Goal: Submit feedback/report problem

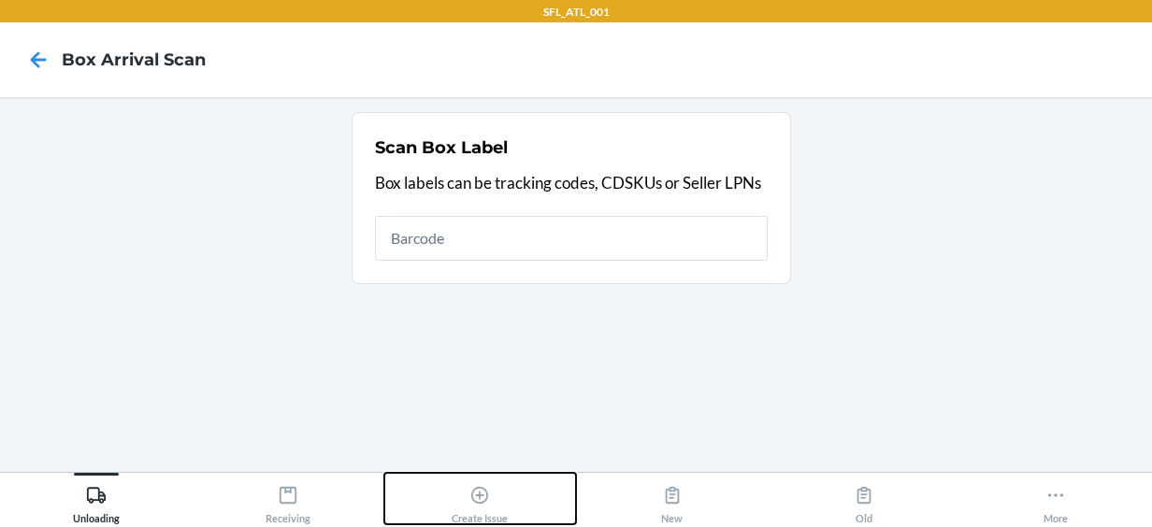
click at [483, 501] on icon at bounding box center [479, 495] width 17 height 17
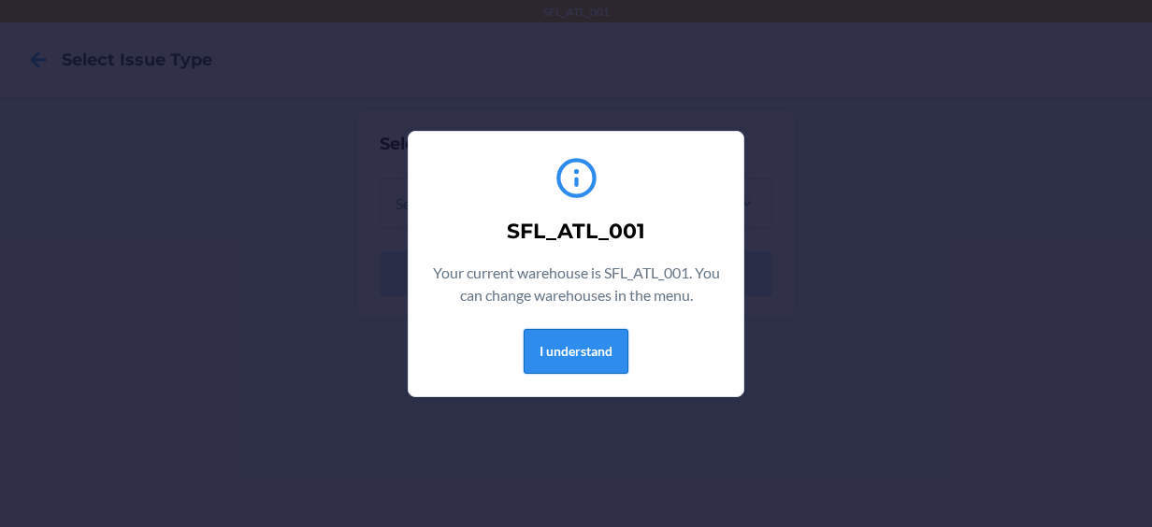
click at [579, 363] on button "I understand" at bounding box center [576, 351] width 105 height 45
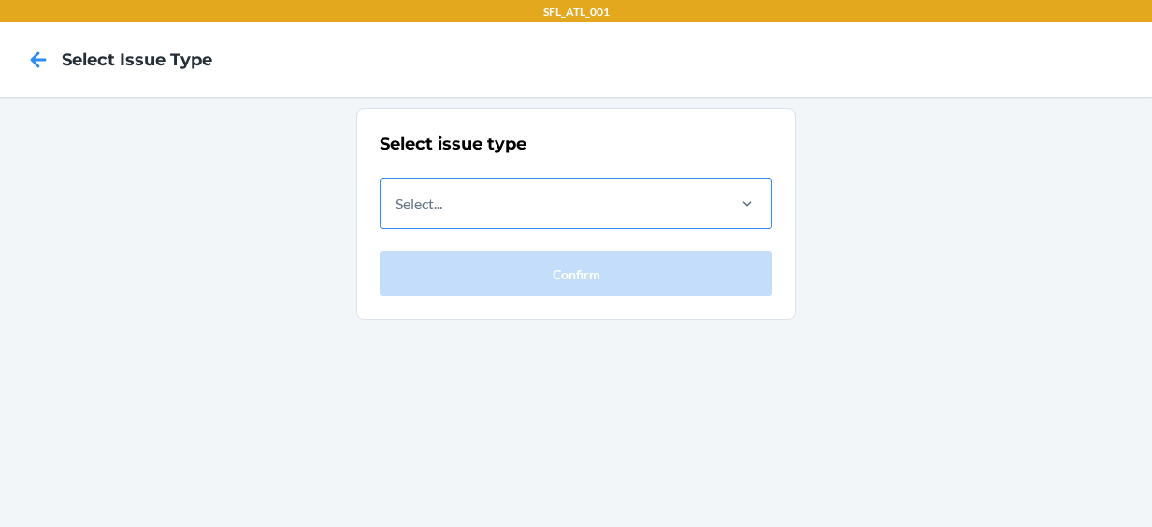
click at [501, 202] on div "Select..." at bounding box center [552, 204] width 342 height 49
click at [397, 202] on input "Select..." at bounding box center [397, 204] width 2 height 22
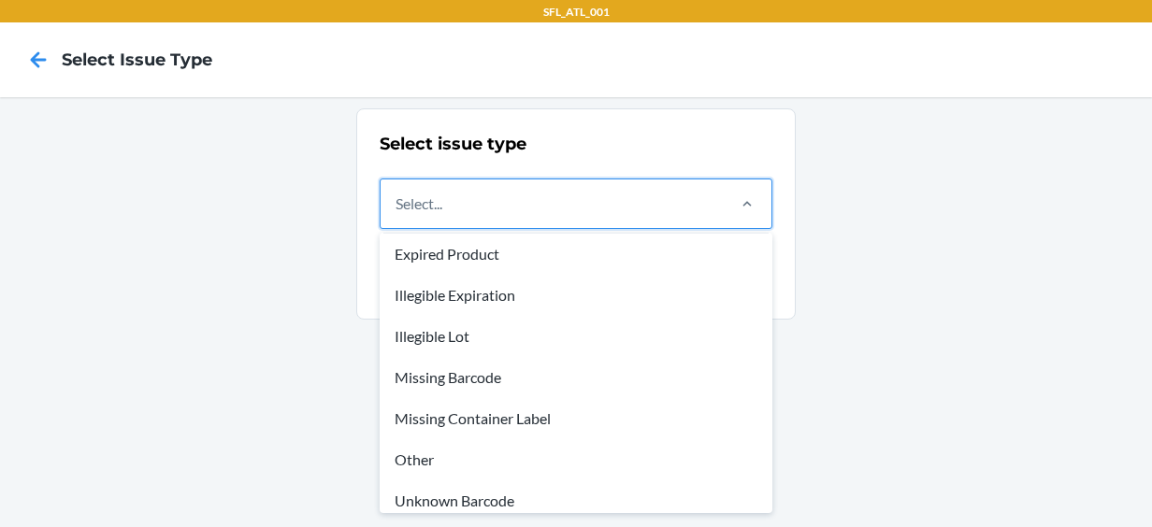
scroll to position [56, 0]
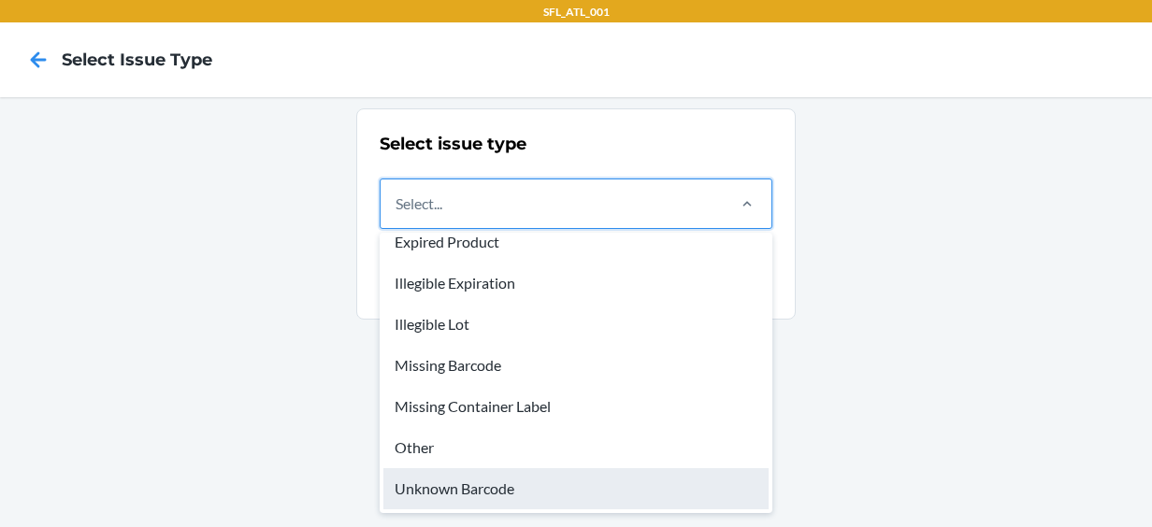
click at [445, 487] on div "Unknown Barcode" at bounding box center [575, 489] width 385 height 41
click at [397, 215] on input "option Unknown Barcode focused, 8 of 8. 8 results available. Use Up and Down to…" at bounding box center [397, 204] width 2 height 22
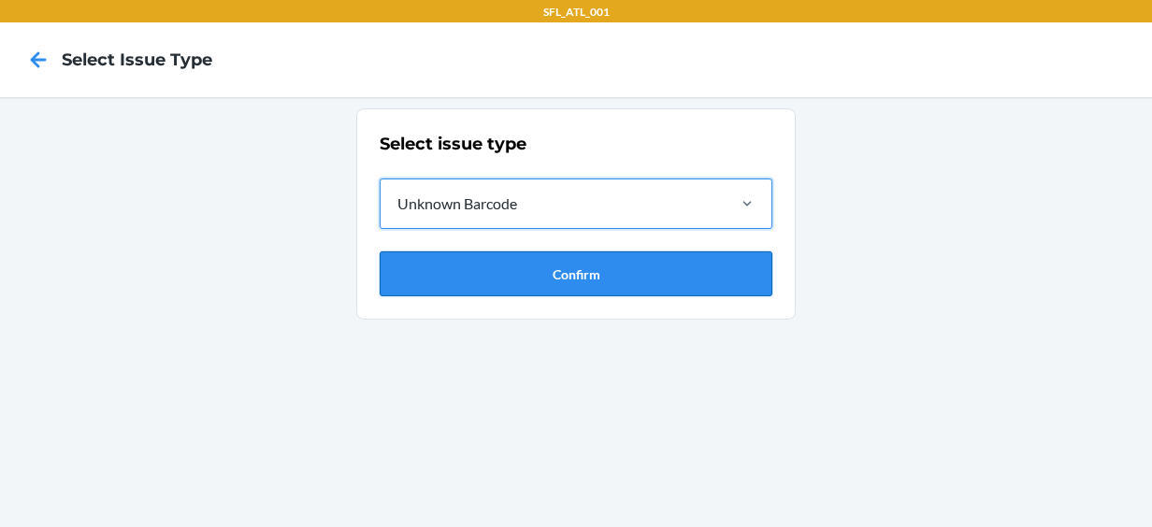
click at [573, 280] on button "Confirm" at bounding box center [576, 274] width 393 height 45
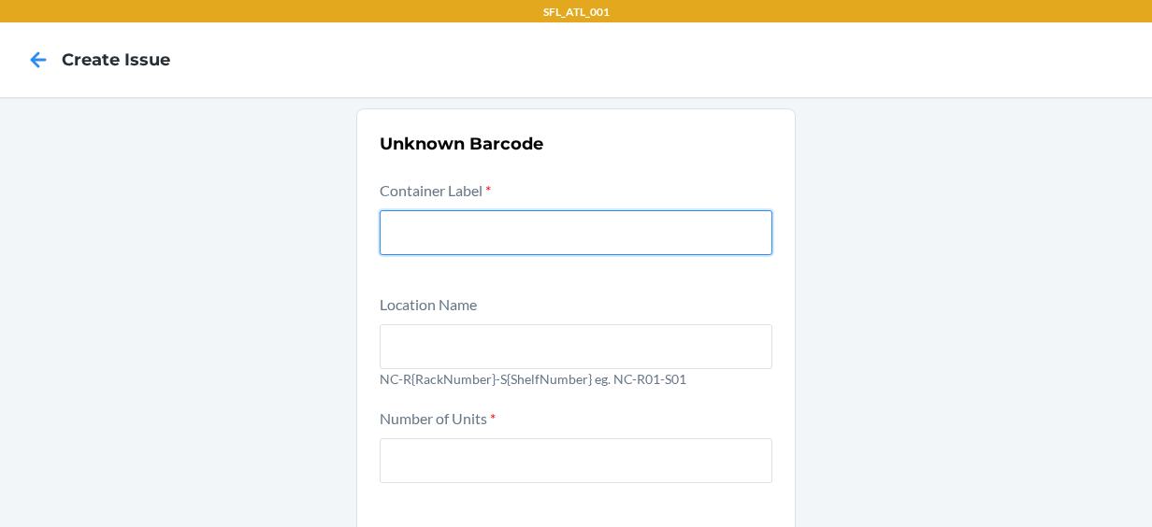
click at [544, 227] on input "text" at bounding box center [576, 232] width 393 height 45
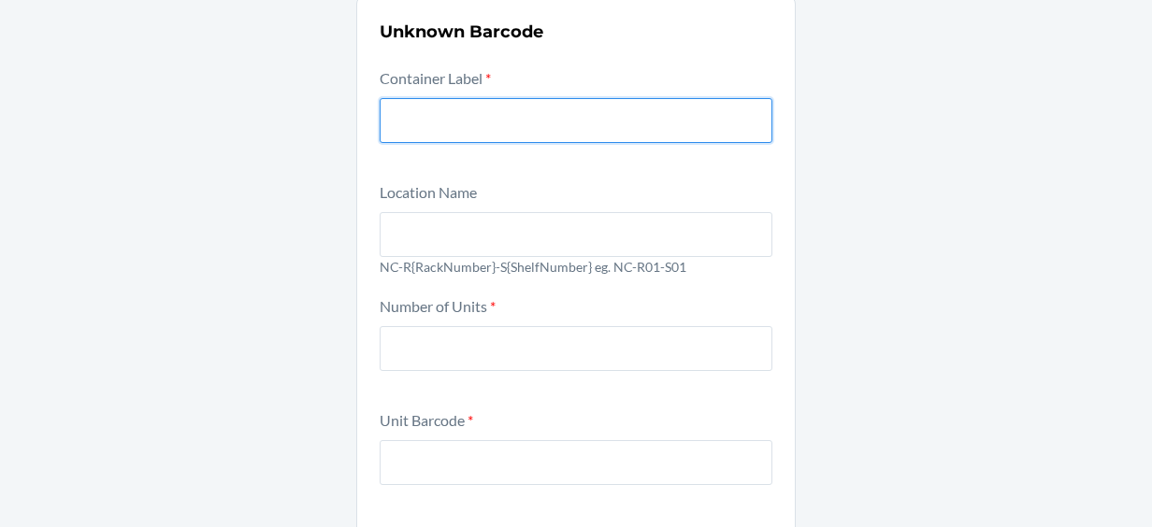
scroll to position [113, 0]
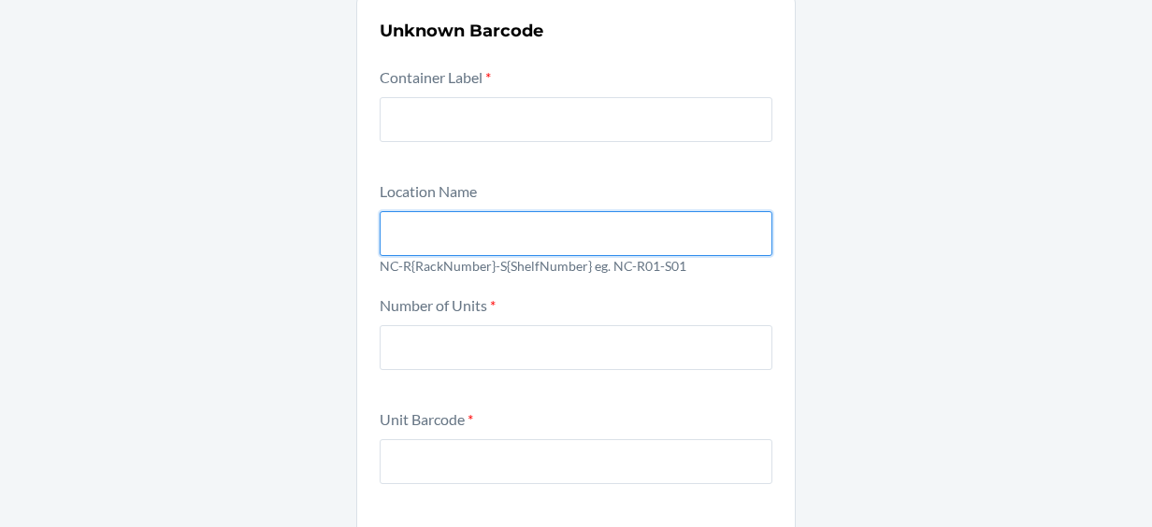
click at [544, 227] on input "text" at bounding box center [576, 233] width 393 height 45
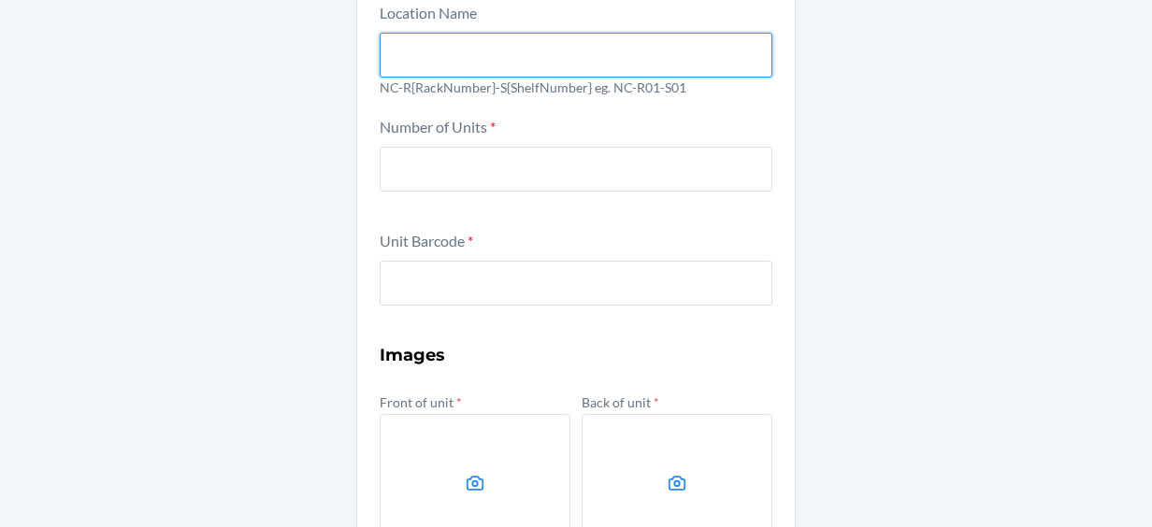
scroll to position [332, 0]
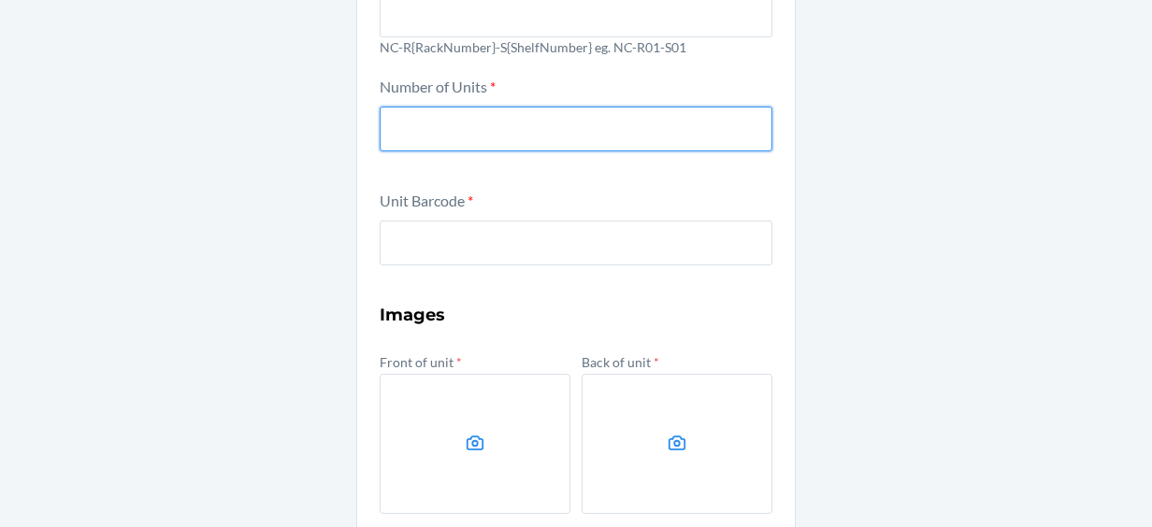
click at [469, 133] on input "number" at bounding box center [576, 129] width 393 height 45
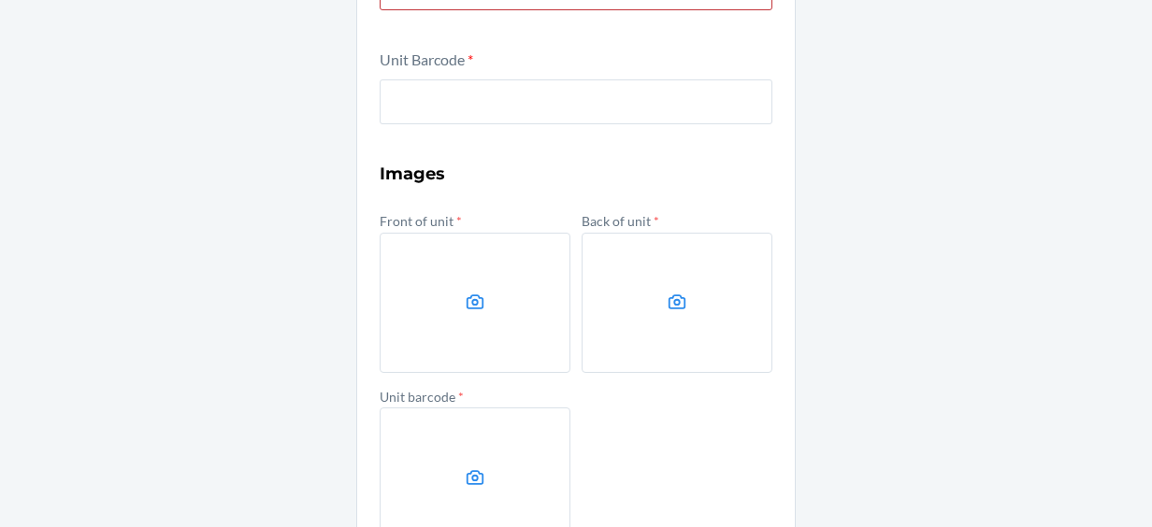
scroll to position [474, 0]
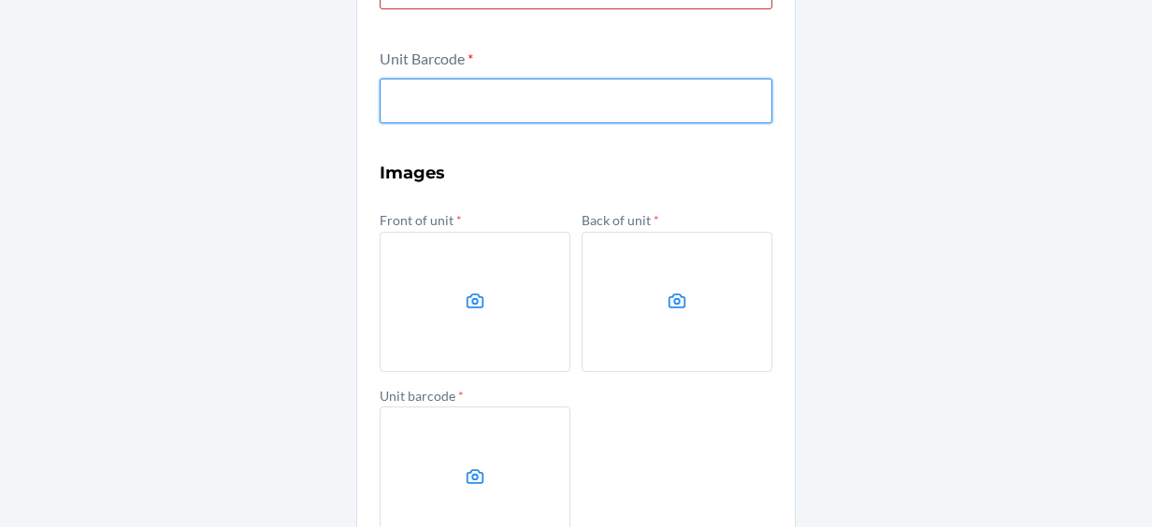
click at [440, 80] on input "text" at bounding box center [576, 101] width 393 height 45
click at [432, 96] on input "text" at bounding box center [576, 101] width 393 height 45
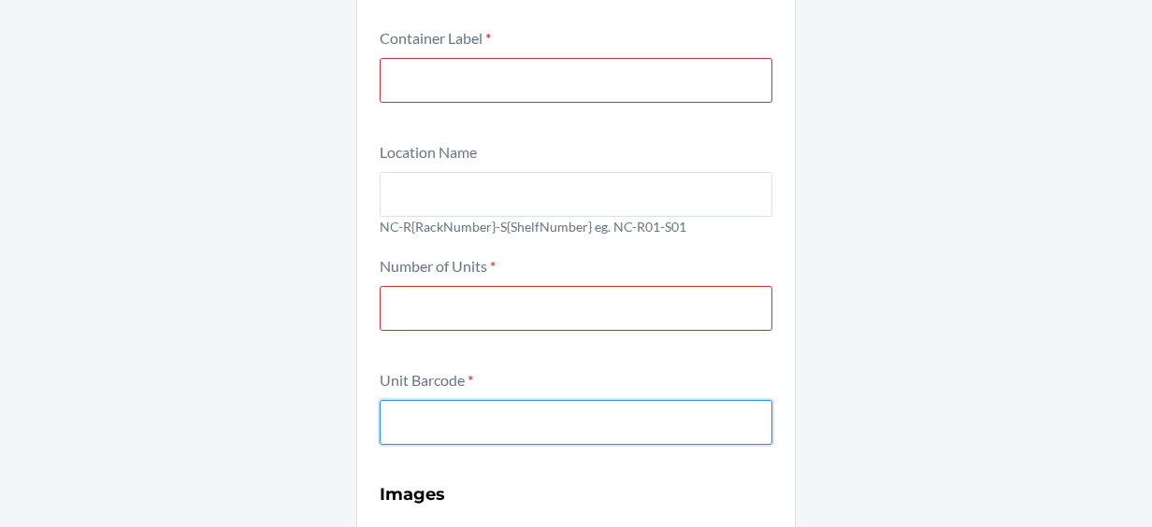
scroll to position [0, 0]
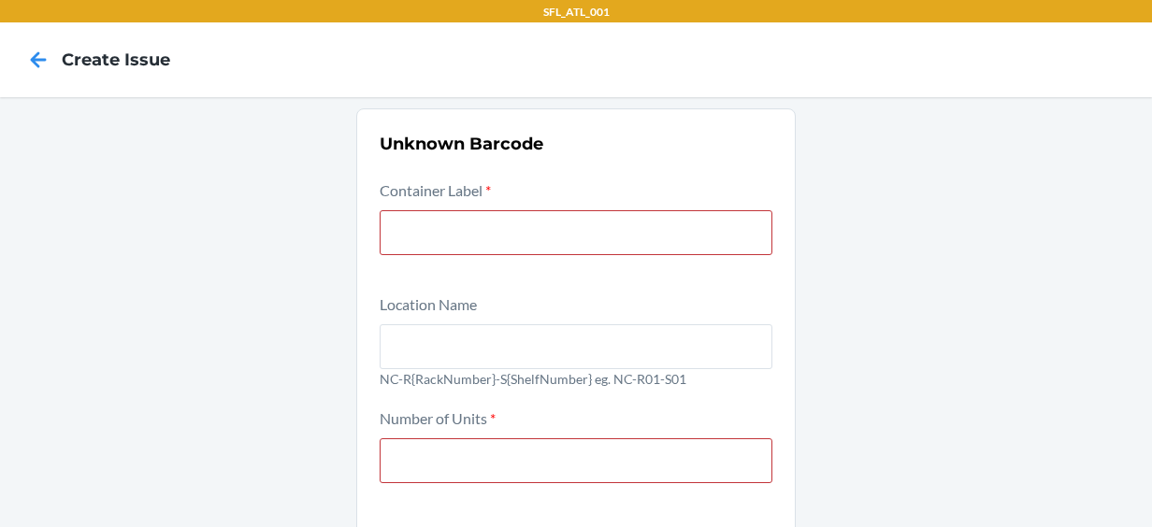
click at [36, 54] on icon at bounding box center [39, 59] width 16 height 16
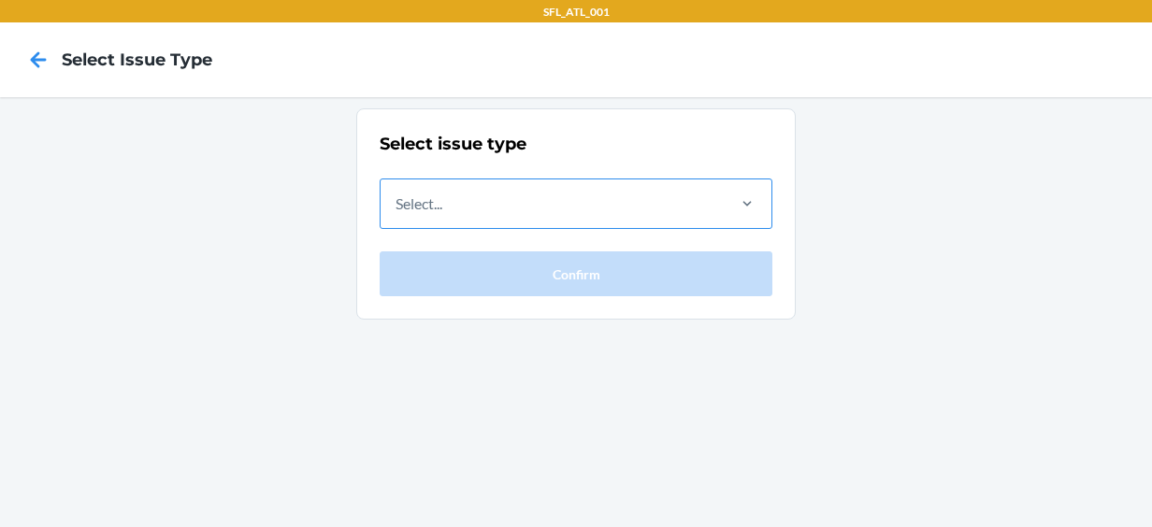
click at [423, 195] on div "Select..." at bounding box center [419, 204] width 47 height 22
click at [397, 195] on input "Select..." at bounding box center [397, 204] width 2 height 22
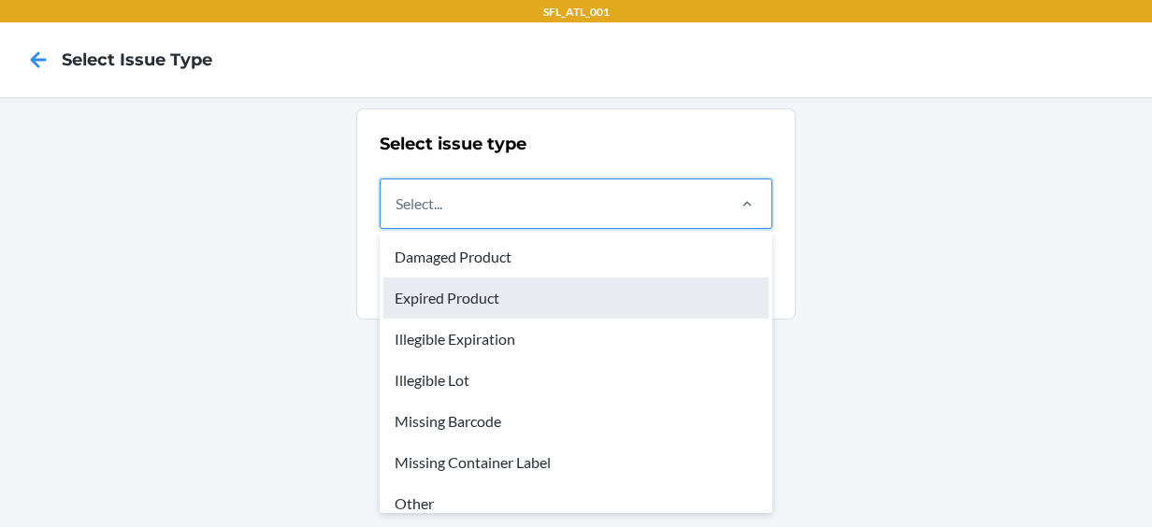
scroll to position [56, 0]
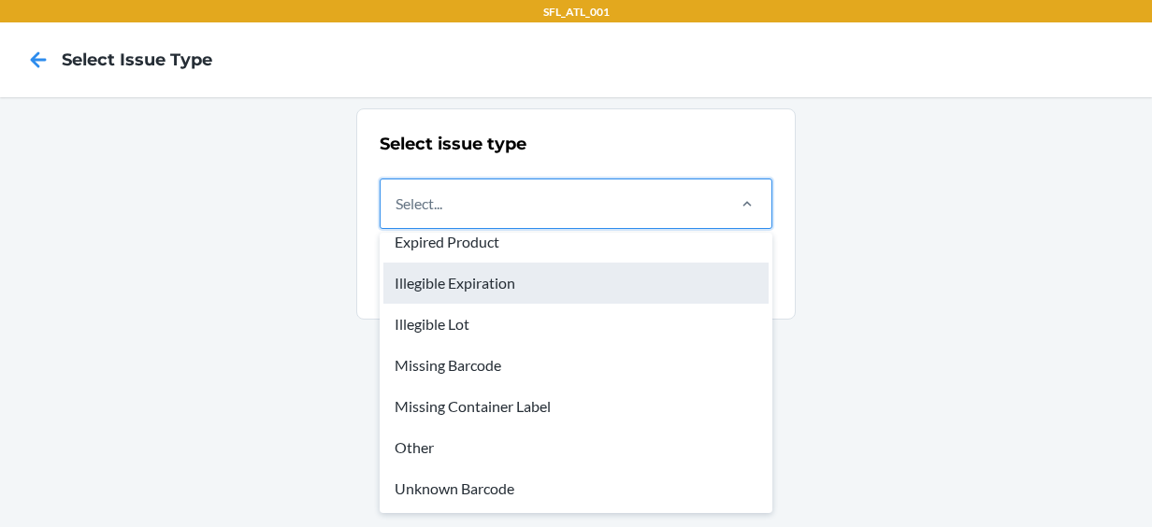
click at [541, 270] on div "Illegible Expiration" at bounding box center [575, 283] width 385 height 41
click at [397, 215] on input "option Illegible Expiration focused, 3 of 8. 8 results available. Use Up and Do…" at bounding box center [397, 204] width 2 height 22
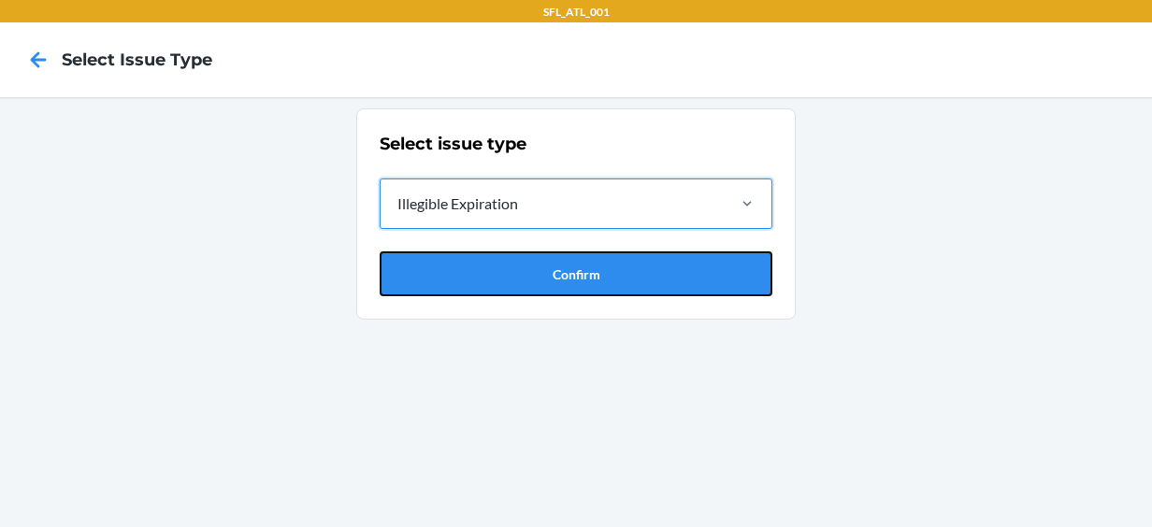
click at [541, 270] on button "Confirm" at bounding box center [576, 274] width 393 height 45
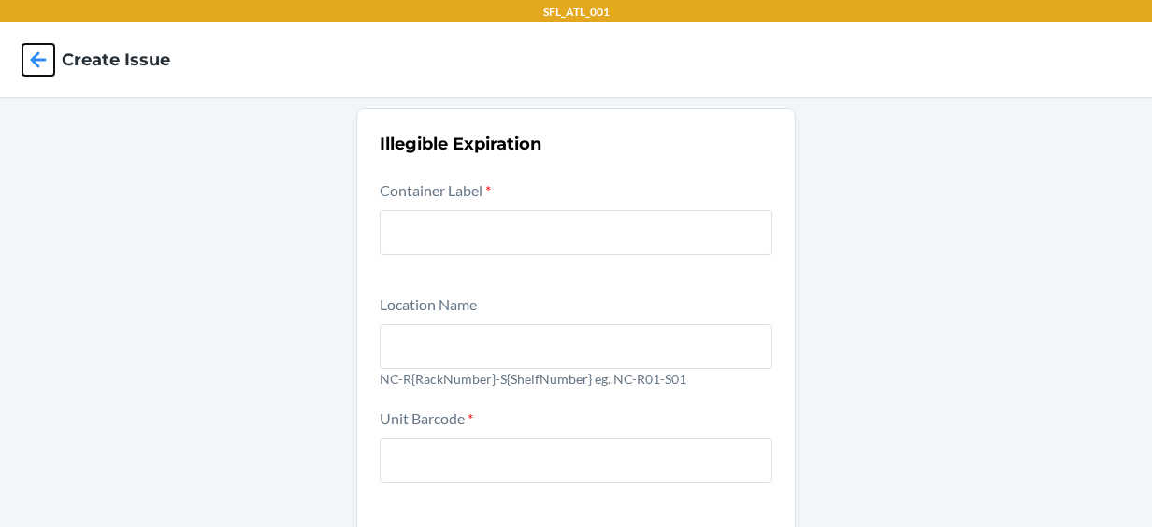
click at [41, 54] on icon at bounding box center [38, 60] width 32 height 32
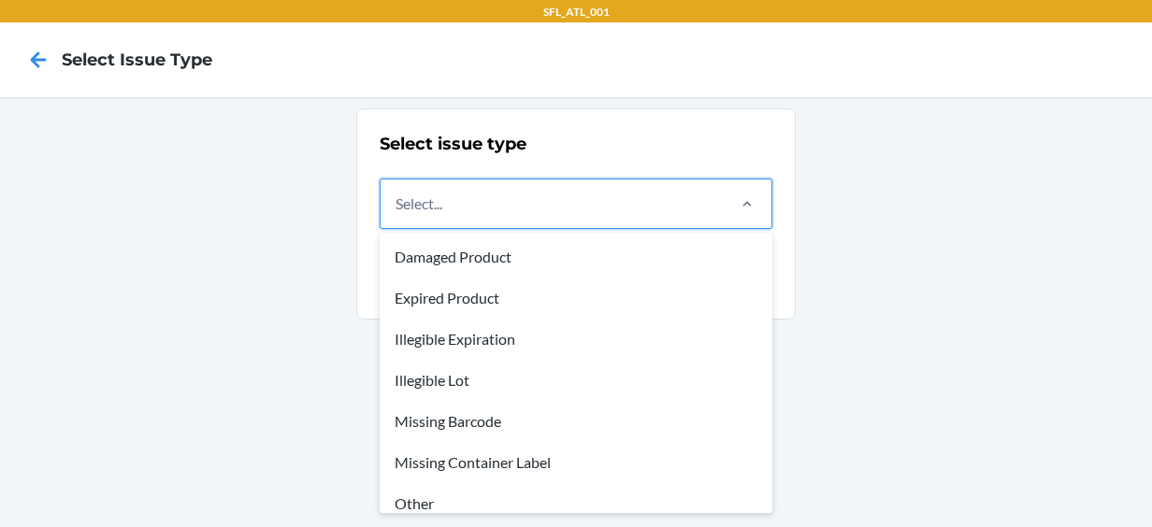
click at [442, 205] on div "Select..." at bounding box center [419, 204] width 47 height 22
click at [397, 205] on input "option Damaged Product focused, 1 of 8. 8 results available. Use Up and Down to…" at bounding box center [397, 204] width 2 height 22
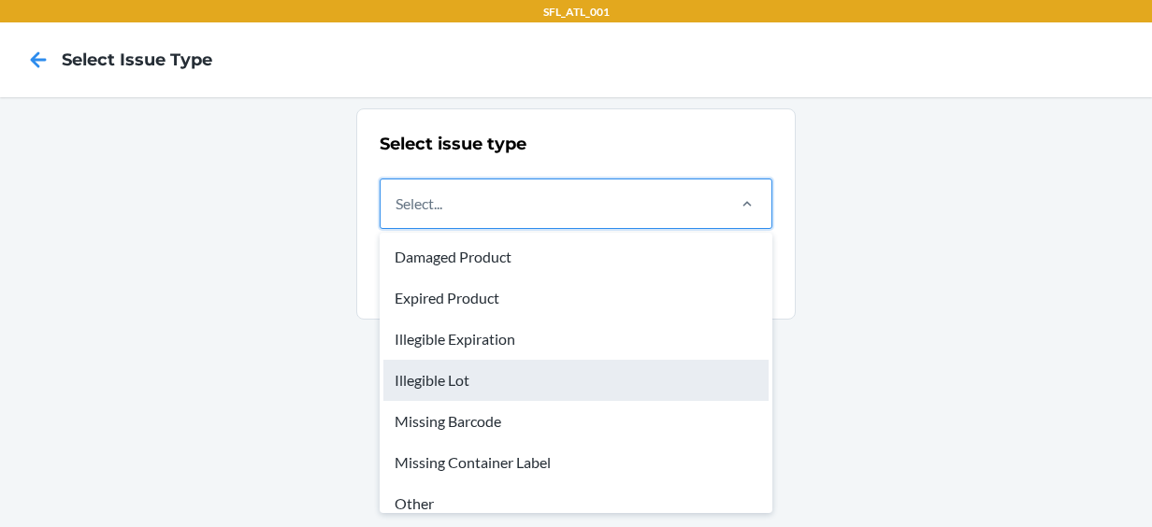
click at [484, 373] on div "Illegible Lot" at bounding box center [575, 380] width 385 height 41
click at [397, 215] on input "option Illegible Lot focused, 4 of 8. 8 results available. Use Up and Down to c…" at bounding box center [397, 204] width 2 height 22
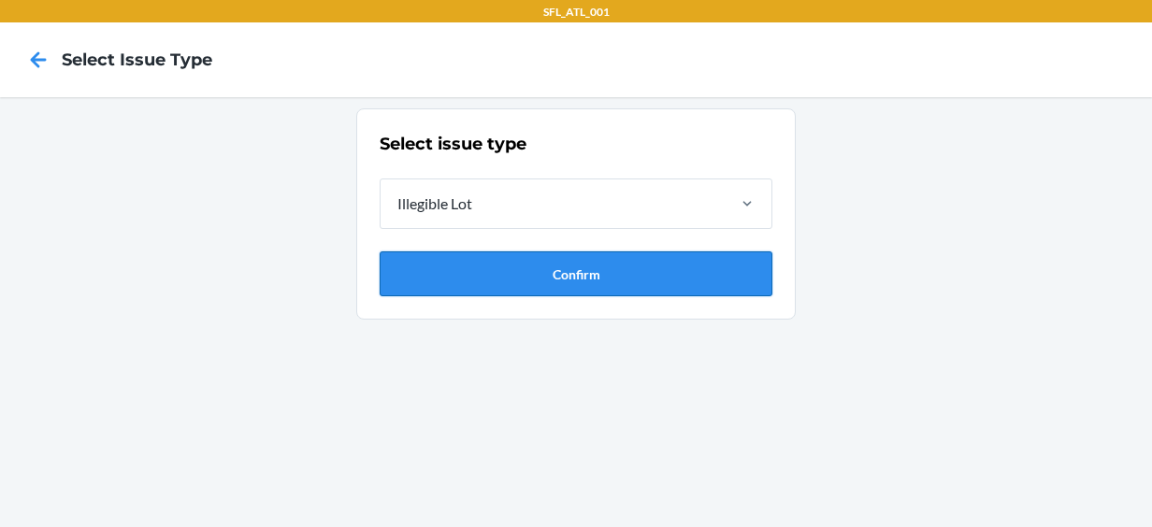
click at [556, 260] on button "Confirm" at bounding box center [576, 274] width 393 height 45
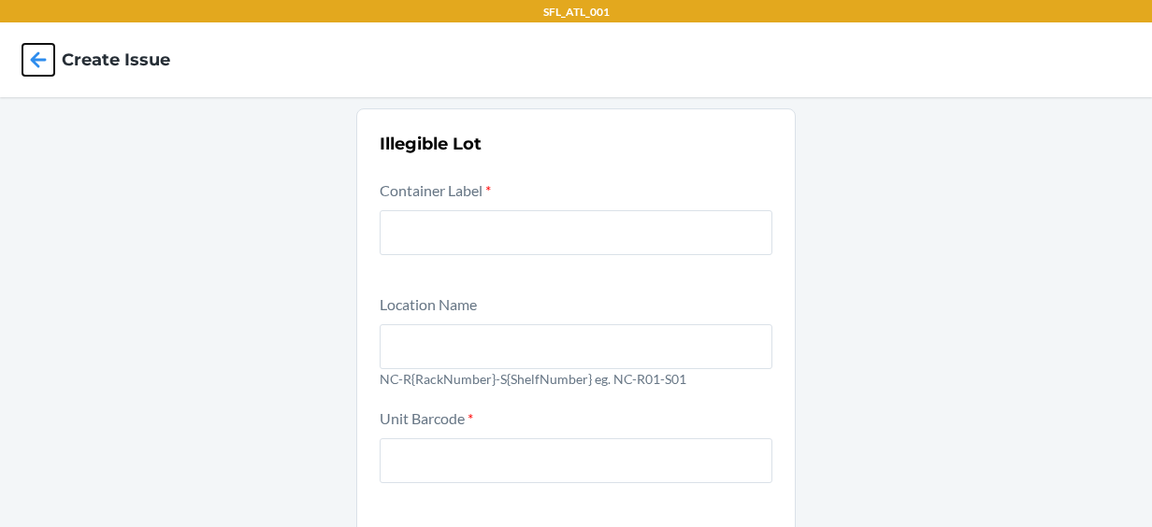
click at [36, 45] on icon at bounding box center [38, 60] width 32 height 32
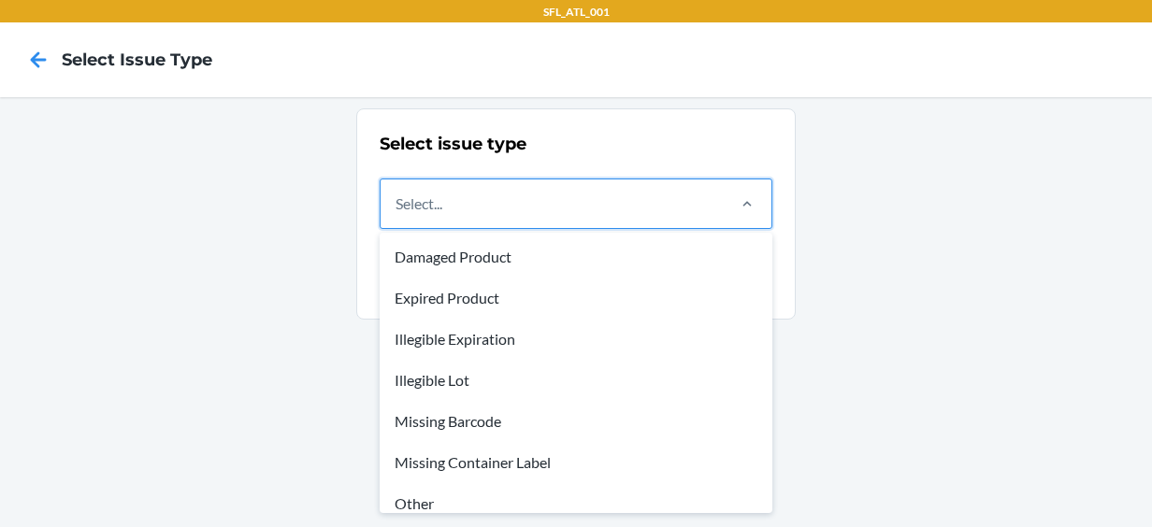
drag, startPoint x: 411, startPoint y: 199, endPoint x: 171, endPoint y: 245, distance: 243.8
click at [171, 245] on div "Select issue type option Damaged Product focused, 1 of 8. 8 results available. …" at bounding box center [576, 312] width 1152 height 430
click at [550, 208] on div "Select..." at bounding box center [552, 204] width 342 height 49
click at [397, 208] on input "option Damaged Product focused, 1 of 8. 8 results available. Use Up and Down to…" at bounding box center [397, 204] width 2 height 22
click at [7, 372] on div "Select issue type option Damaged Product focused, 1 of 8. 8 results available. …" at bounding box center [576, 312] width 1152 height 430
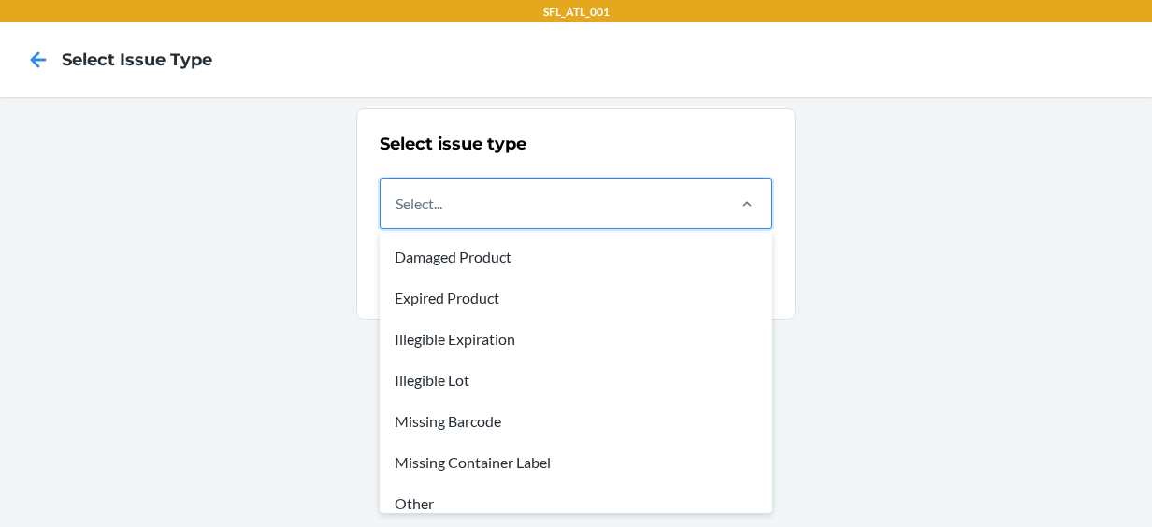
click at [686, 202] on div "Select..." at bounding box center [552, 204] width 342 height 49
click at [397, 202] on input "option Damaged Product focused, 1 of 8. 8 results available. Use Up and Down to…" at bounding box center [397, 204] width 2 height 22
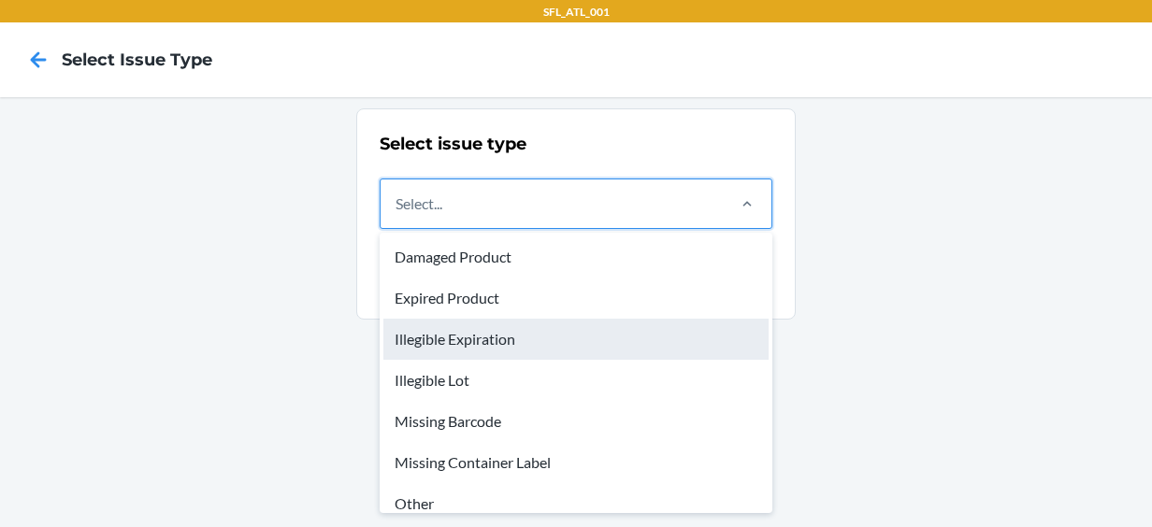
click at [447, 344] on div "Illegible Expiration" at bounding box center [575, 339] width 385 height 41
click at [397, 215] on input "option Illegible Expiration focused, 3 of 8. 8 results available. Use Up and Do…" at bounding box center [397, 204] width 2 height 22
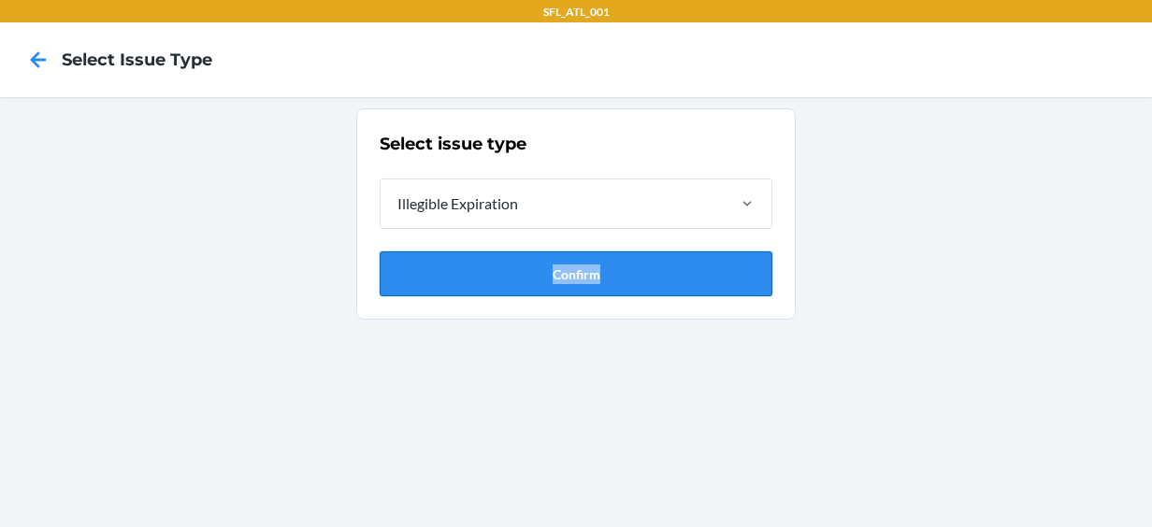
drag, startPoint x: 645, startPoint y: 235, endPoint x: 625, endPoint y: 257, distance: 30.4
click at [625, 257] on div "Select issue type Illegible Expiration Confirm" at bounding box center [576, 214] width 393 height 165
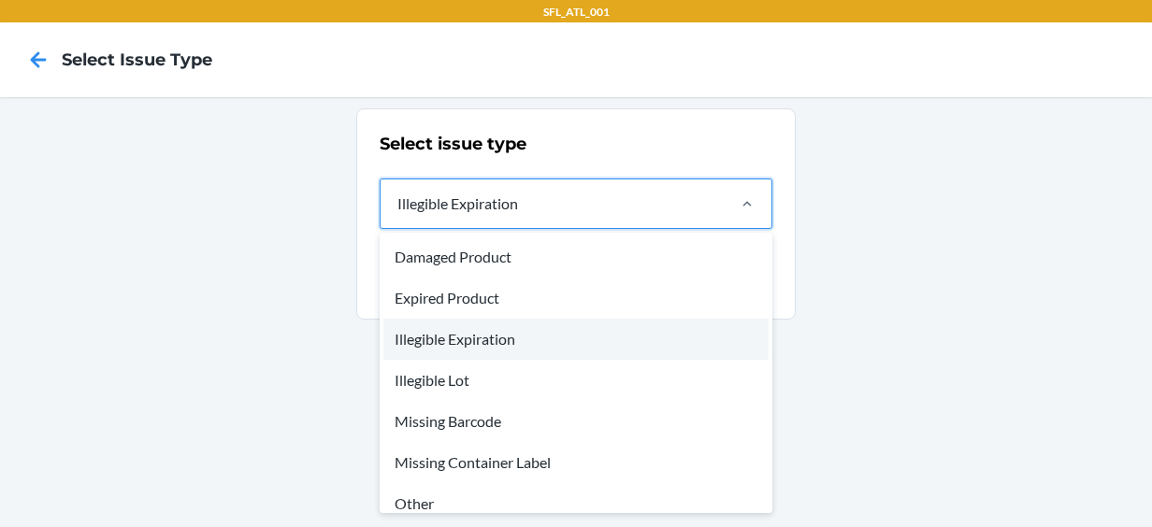
drag, startPoint x: 625, startPoint y: 257, endPoint x: 602, endPoint y: 210, distance: 51.9
click at [602, 210] on div "Illegible Expiration" at bounding box center [552, 204] width 342 height 49
click at [397, 210] on input "option Illegible Expiration, selected. option Illegible Expiration focused, 3 o…" at bounding box center [397, 204] width 2 height 22
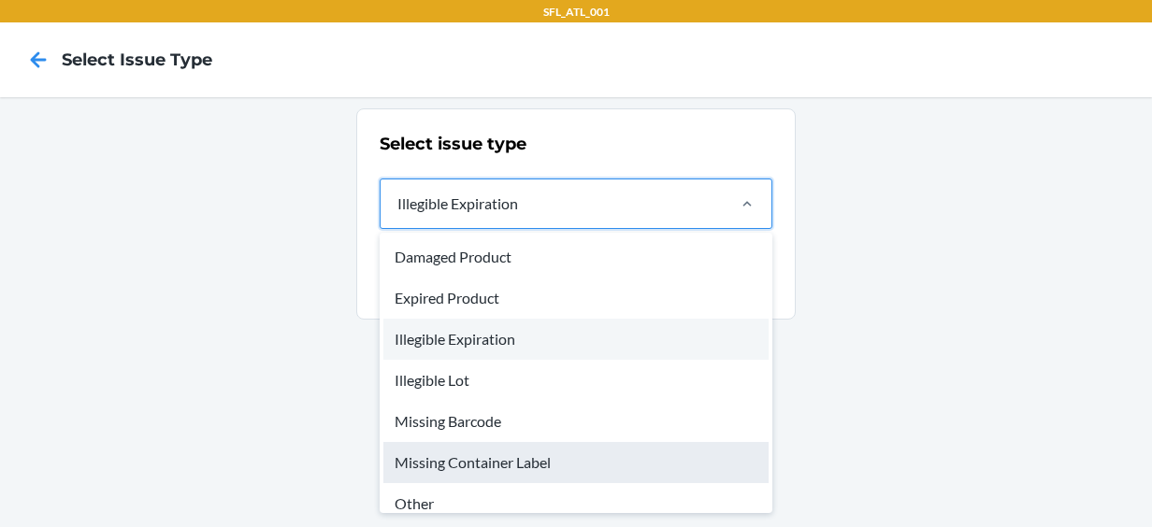
scroll to position [56, 0]
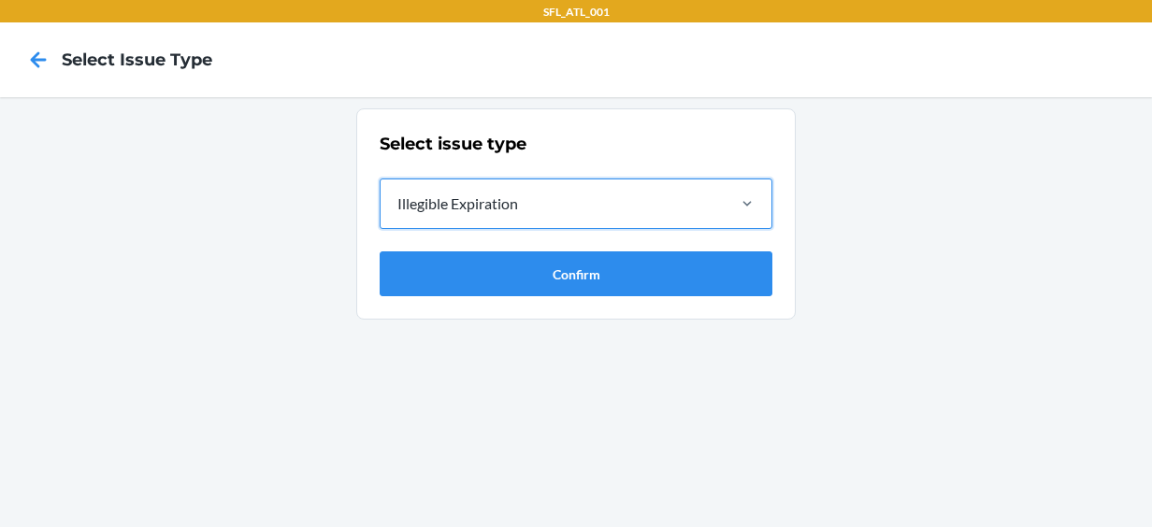
click at [522, 219] on div "Illegible Expiration" at bounding box center [552, 204] width 342 height 49
click at [397, 215] on input "option Illegible Expiration, selected. 0 results available. Select is focused ,…" at bounding box center [397, 204] width 2 height 22
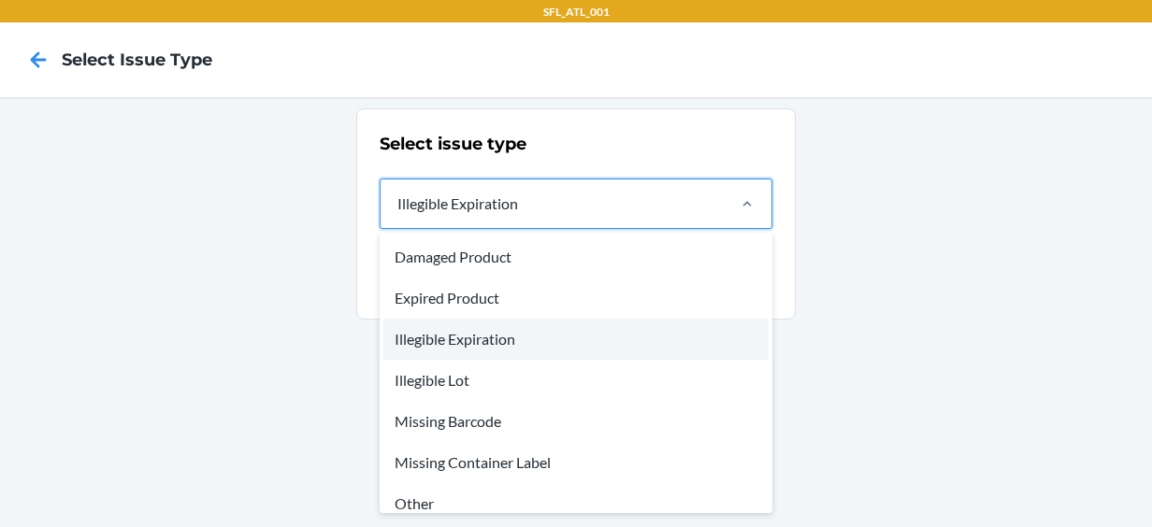
click at [523, 212] on div "Illegible Expiration" at bounding box center [552, 204] width 342 height 49
click at [397, 212] on input "option Illegible Expiration, selected. option Illegible Expiration focused, 3 o…" at bounding box center [397, 204] width 2 height 22
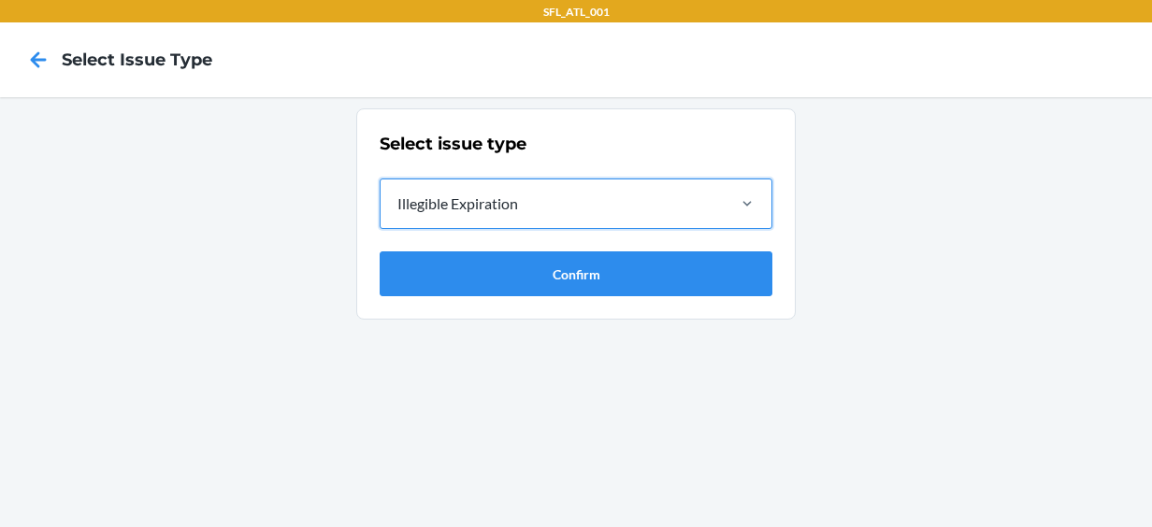
click at [700, 196] on div "Illegible Expiration" at bounding box center [552, 204] width 342 height 49
click at [397, 196] on input "option Illegible Expiration, selected. 0 results available. Select is focused ,…" at bounding box center [397, 204] width 2 height 22
click at [700, 196] on div "Illegible Expiration" at bounding box center [552, 204] width 342 height 49
click at [397, 196] on input "option Illegible Expiration, selected. 0 results available. Select is focused ,…" at bounding box center [397, 204] width 2 height 22
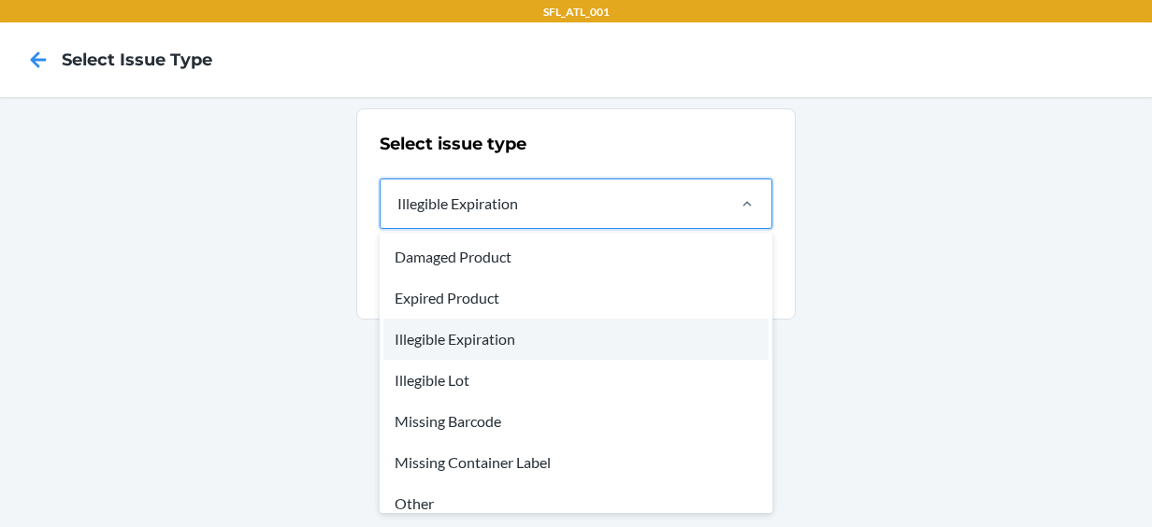
click at [519, 208] on div "Illegible Expiration" at bounding box center [552, 204] width 342 height 49
click at [397, 208] on input "option Illegible Expiration, selected. option Illegible Expiration focused, 3 o…" at bounding box center [397, 204] width 2 height 22
click at [519, 208] on div "Illegible Expiration" at bounding box center [552, 204] width 342 height 49
click at [397, 208] on input "option Illegible Expiration, selected. option Illegible Expiration focused, 3 o…" at bounding box center [397, 204] width 2 height 22
click at [519, 208] on div "Illegible Expiration" at bounding box center [552, 204] width 342 height 49
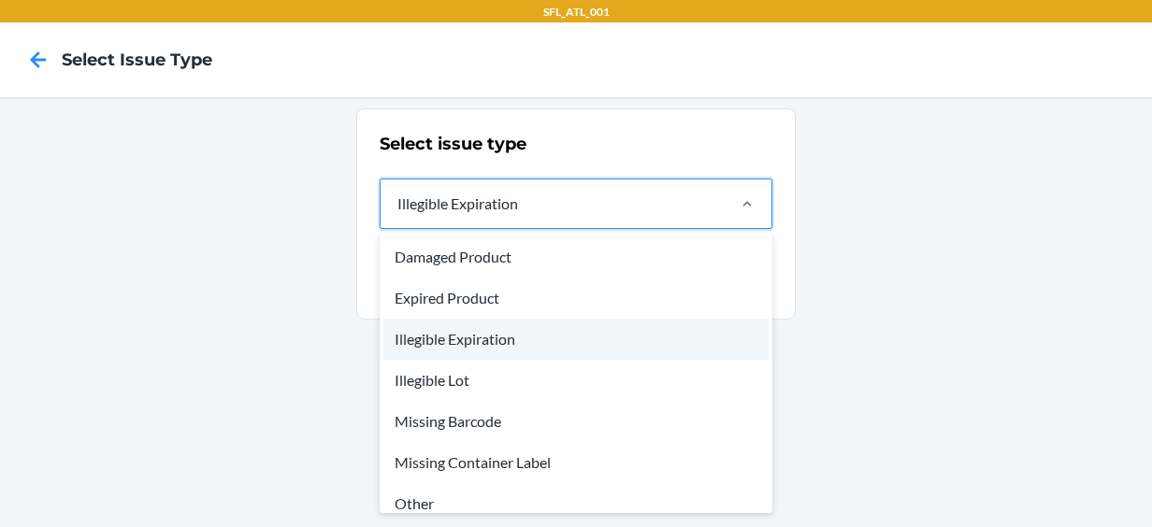
click at [397, 208] on input "option Illegible Expiration, selected. option Illegible Expiration focused, 3 o…" at bounding box center [397, 204] width 2 height 22
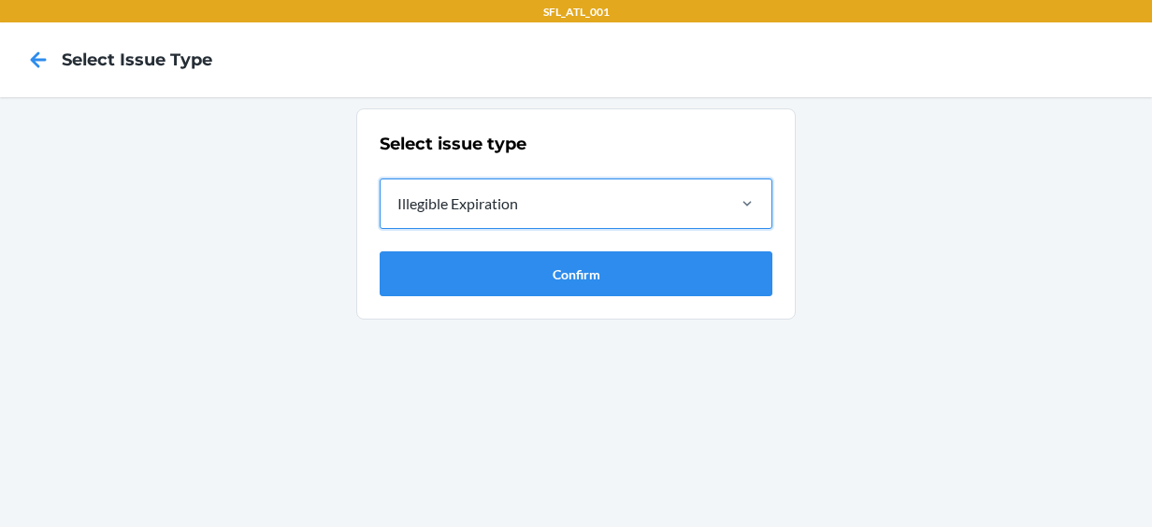
click at [498, 199] on div "Illegible Expiration" at bounding box center [457, 204] width 121 height 22
click at [397, 199] on input "option Illegible Expiration, selected. 0 results available. Select is focused ,…" at bounding box center [397, 204] width 2 height 22
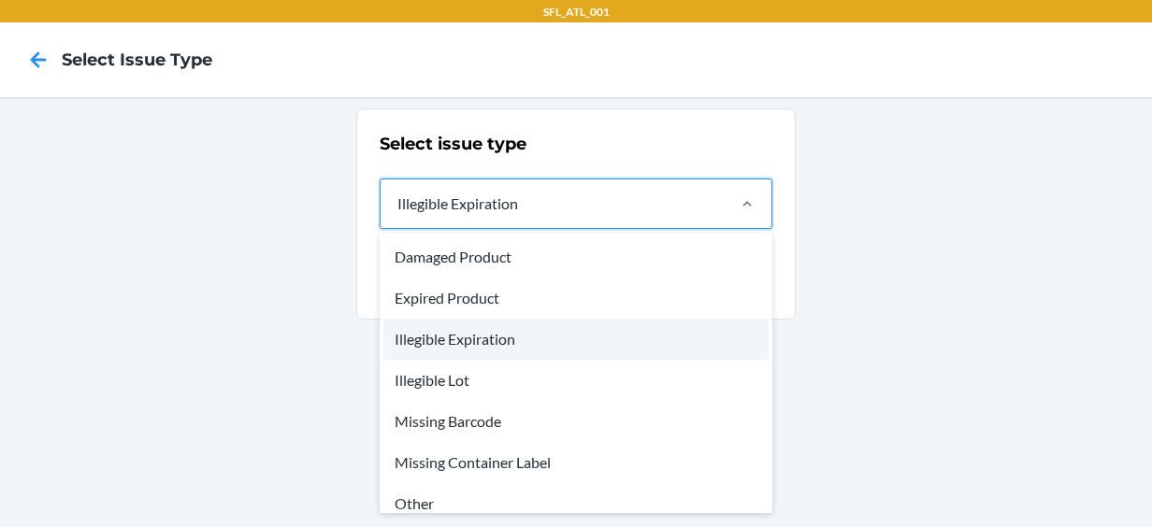
click at [498, 199] on div "Illegible Expiration" at bounding box center [457, 204] width 121 height 22
click at [397, 199] on input "option Illegible Expiration, selected. option Illegible Expiration focused, 3 o…" at bounding box center [397, 204] width 2 height 22
click at [498, 199] on div "Illegible Expiration" at bounding box center [457, 204] width 121 height 22
click at [397, 199] on input "option Illegible Expiration, selected. option Illegible Expiration focused, 3 o…" at bounding box center [397, 204] width 2 height 22
